Goal: Check status: Check status

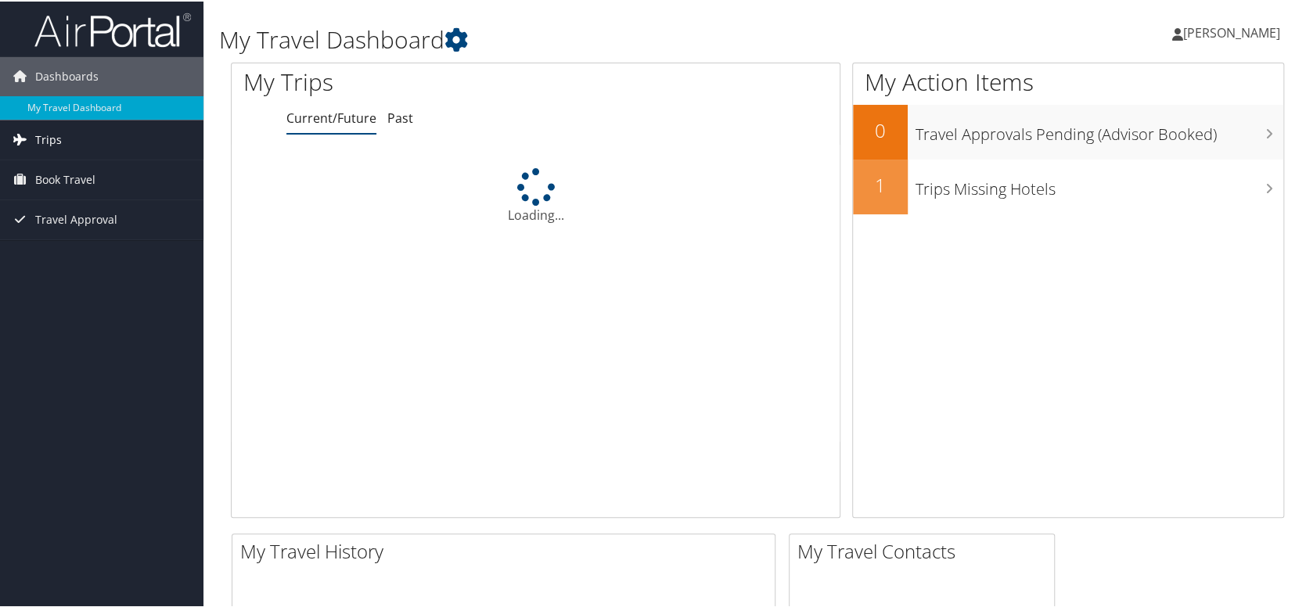
click at [59, 141] on span "Trips" at bounding box center [48, 138] width 27 height 39
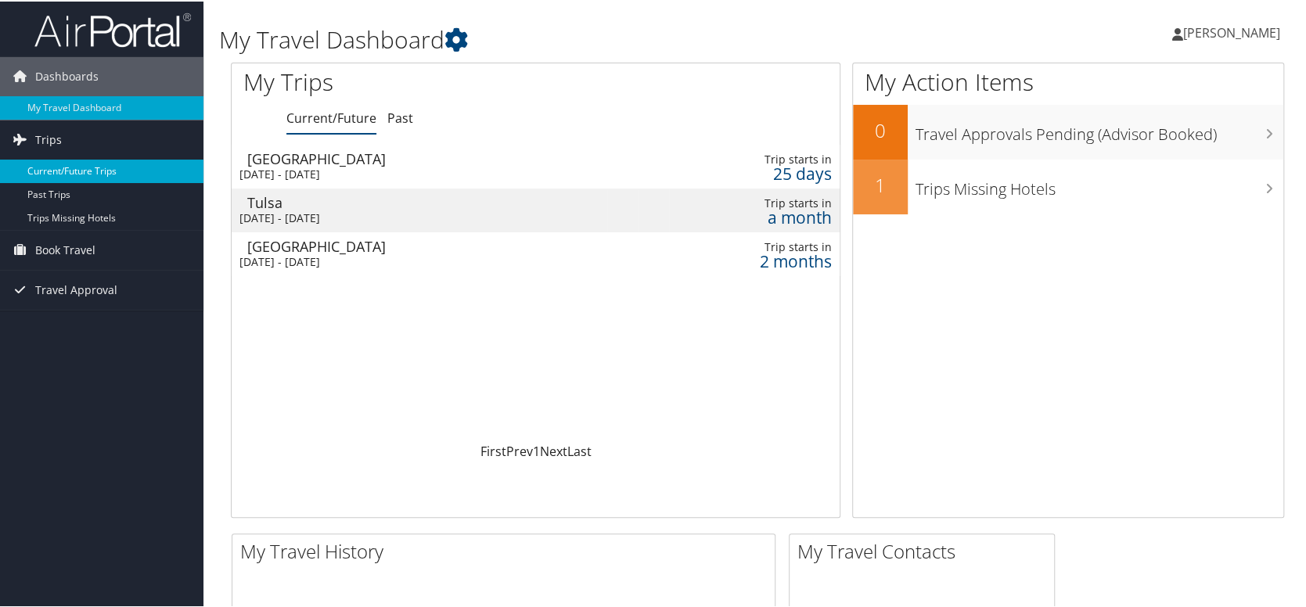
click at [102, 174] on link "Current/Future Trips" at bounding box center [101, 169] width 203 height 23
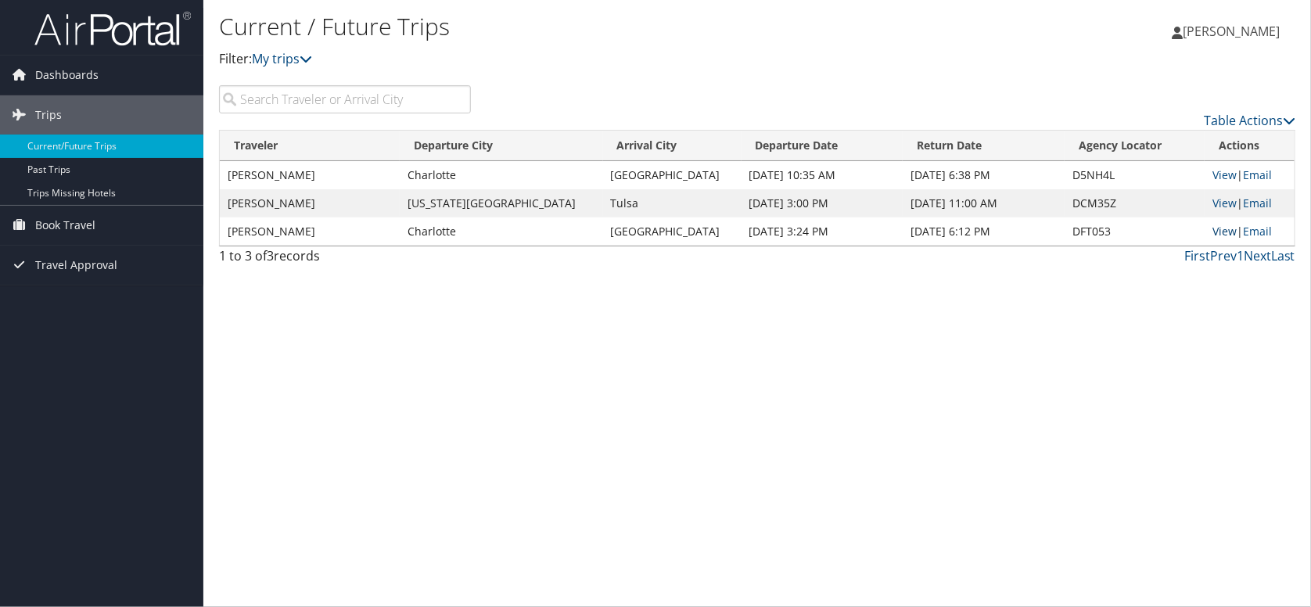
click at [1213, 232] on link "View" at bounding box center [1225, 231] width 24 height 15
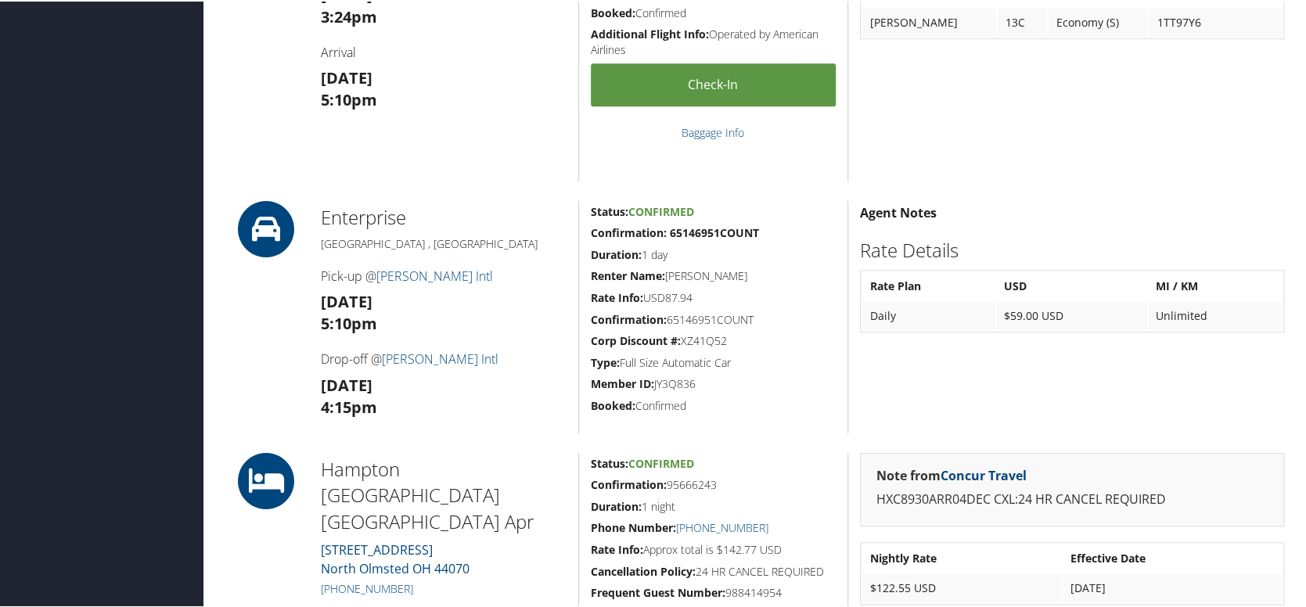
scroll to position [1095, 0]
